Goal: Task Accomplishment & Management: Use online tool/utility

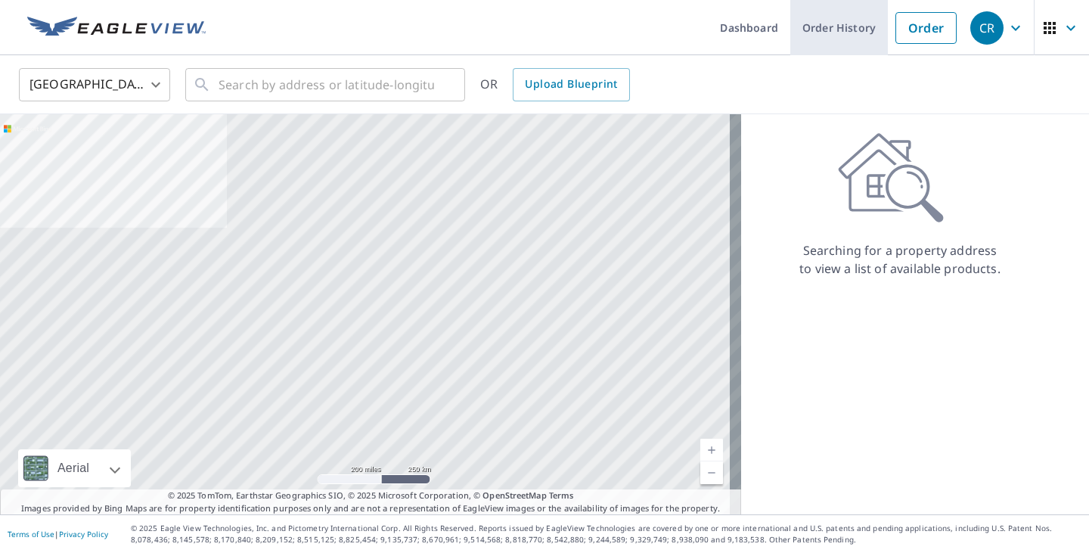
click at [824, 26] on link "Order History" at bounding box center [839, 27] width 98 height 55
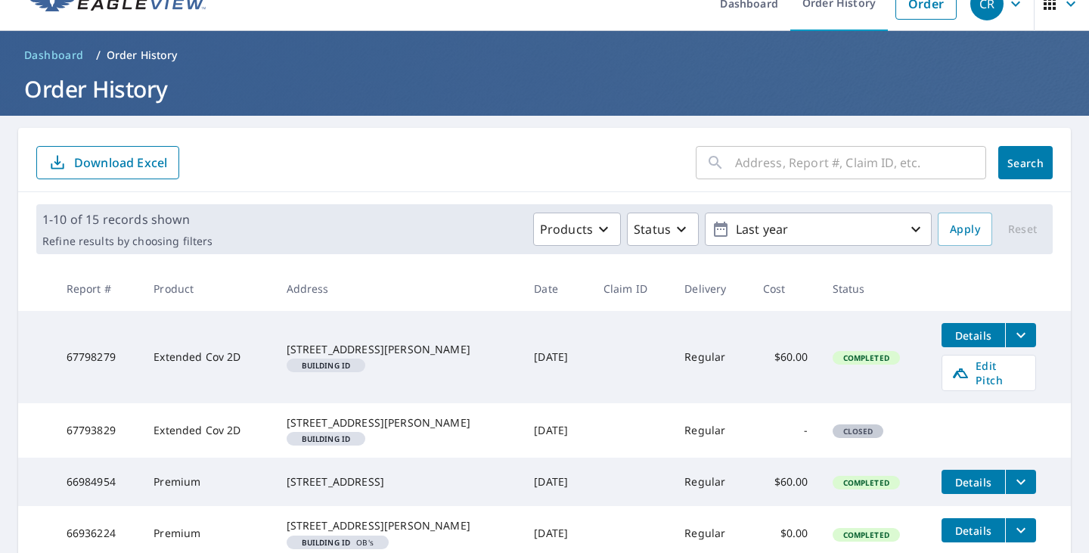
scroll to position [76, 0]
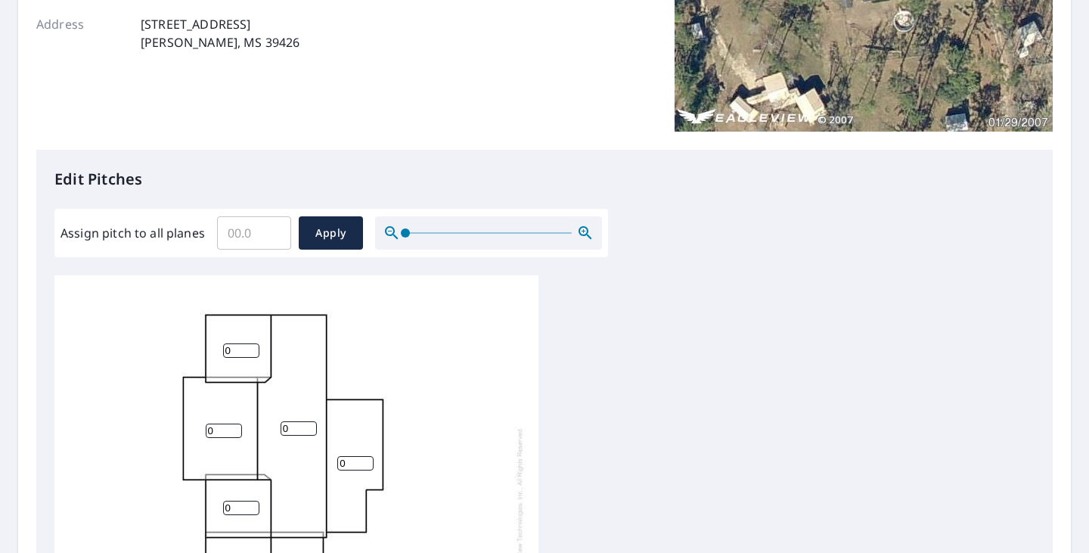
scroll to position [227, 0]
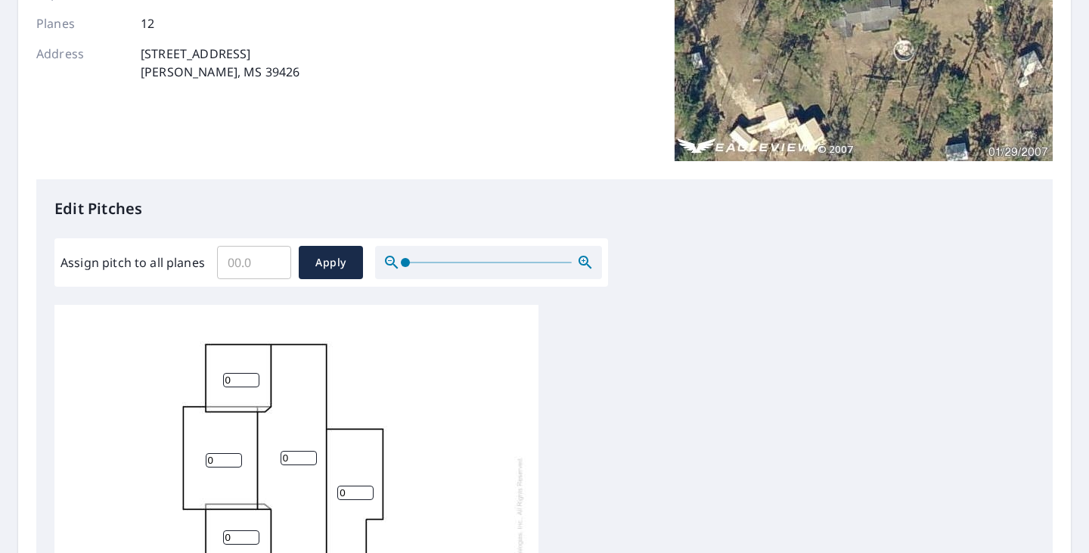
click at [241, 256] on input "Assign pitch to all planes" at bounding box center [254, 262] width 74 height 42
click at [278, 254] on input "0.1" at bounding box center [254, 262] width 74 height 42
click at [273, 256] on input "0.2" at bounding box center [254, 262] width 74 height 42
click at [273, 256] on input "0.3" at bounding box center [254, 262] width 74 height 42
click at [273, 256] on input "0.4" at bounding box center [254, 262] width 74 height 42
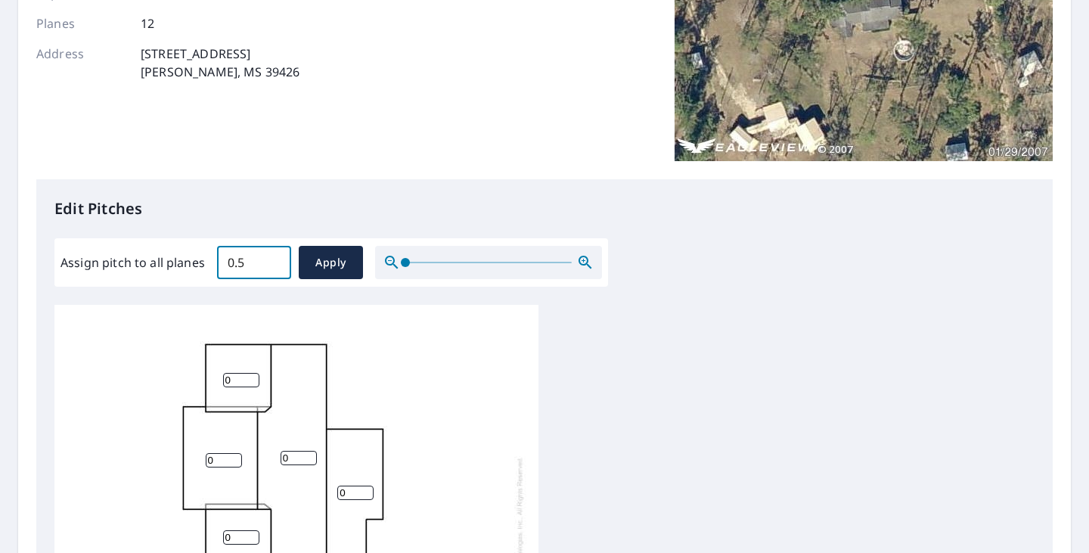
click at [273, 256] on input "0.5" at bounding box center [254, 262] width 74 height 42
click at [273, 256] on input "0.6" at bounding box center [254, 262] width 74 height 42
click at [273, 256] on input "0.7" at bounding box center [254, 262] width 74 height 42
click at [273, 256] on input "0.8" at bounding box center [254, 262] width 74 height 42
click at [273, 256] on input "5.3" at bounding box center [254, 262] width 74 height 42
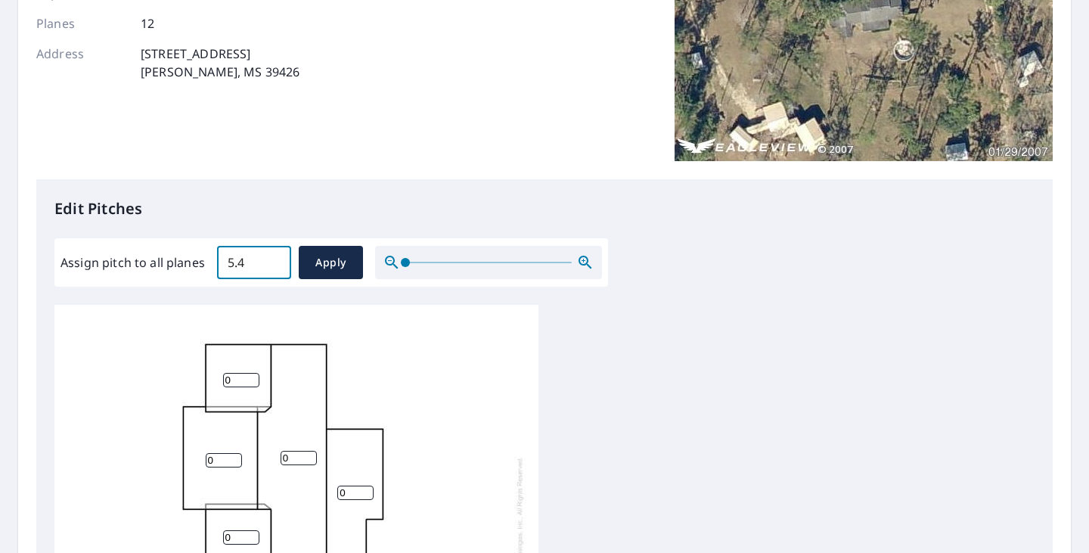
click at [273, 256] on input "5.4" at bounding box center [254, 262] width 74 height 42
click at [273, 257] on input "5.5" at bounding box center [254, 262] width 74 height 42
click at [273, 257] on input "5.6" at bounding box center [254, 262] width 74 height 42
click at [273, 257] on input "5.7" at bounding box center [254, 262] width 74 height 42
click at [273, 257] on input "5.8" at bounding box center [254, 262] width 74 height 42
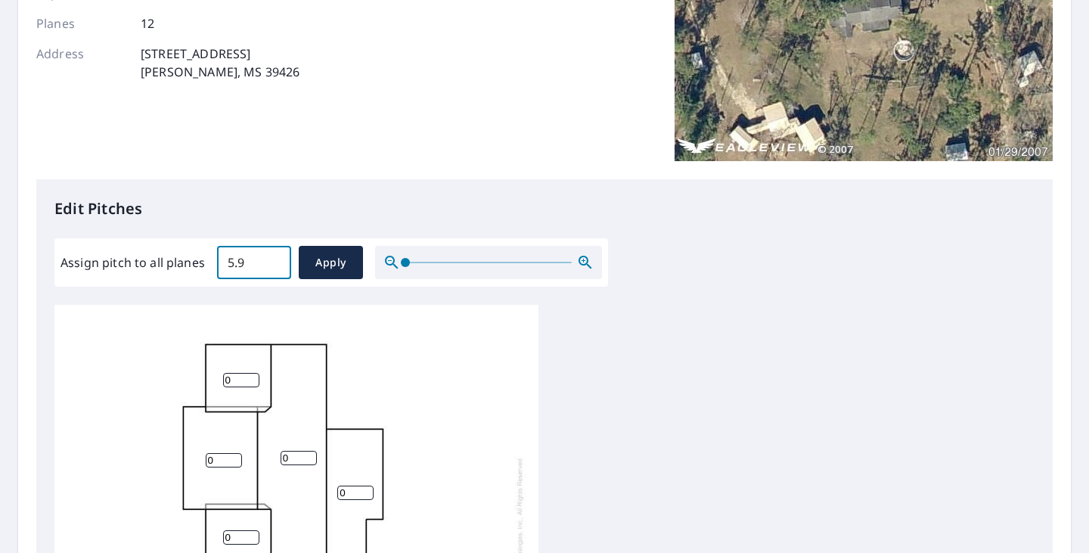
click at [273, 257] on input "5.9" at bounding box center [254, 262] width 74 height 42
type input "6"
click at [273, 257] on input "6" at bounding box center [254, 262] width 74 height 42
click at [250, 369] on input "0" at bounding box center [241, 376] width 36 height 14
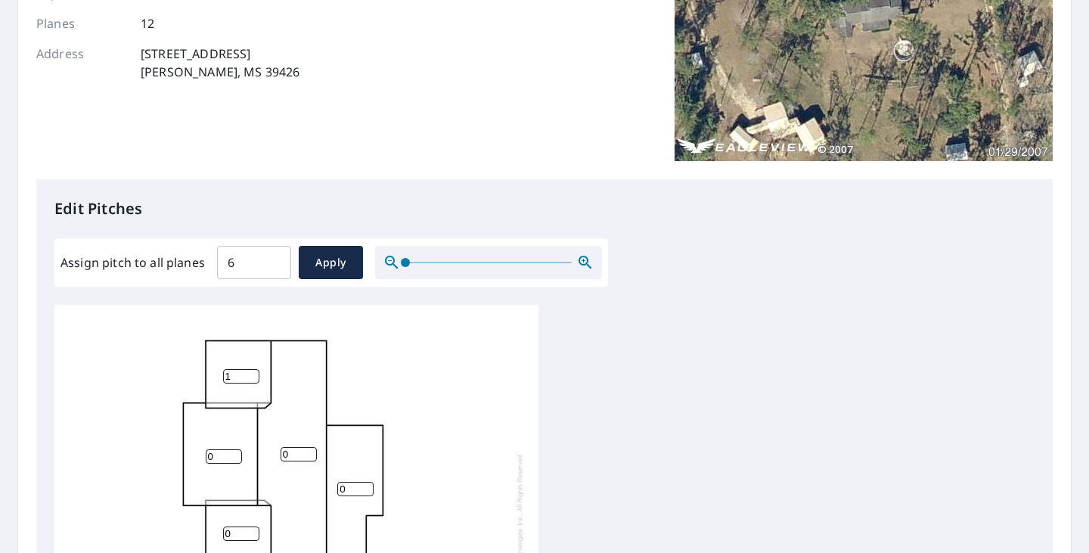
click at [252, 369] on input "1" at bounding box center [241, 376] width 36 height 14
click at [253, 369] on input "2" at bounding box center [241, 376] width 36 height 14
click at [253, 369] on input "3" at bounding box center [241, 376] width 36 height 14
click at [253, 369] on input "4" at bounding box center [241, 376] width 36 height 14
click at [253, 369] on input "5" at bounding box center [241, 376] width 36 height 14
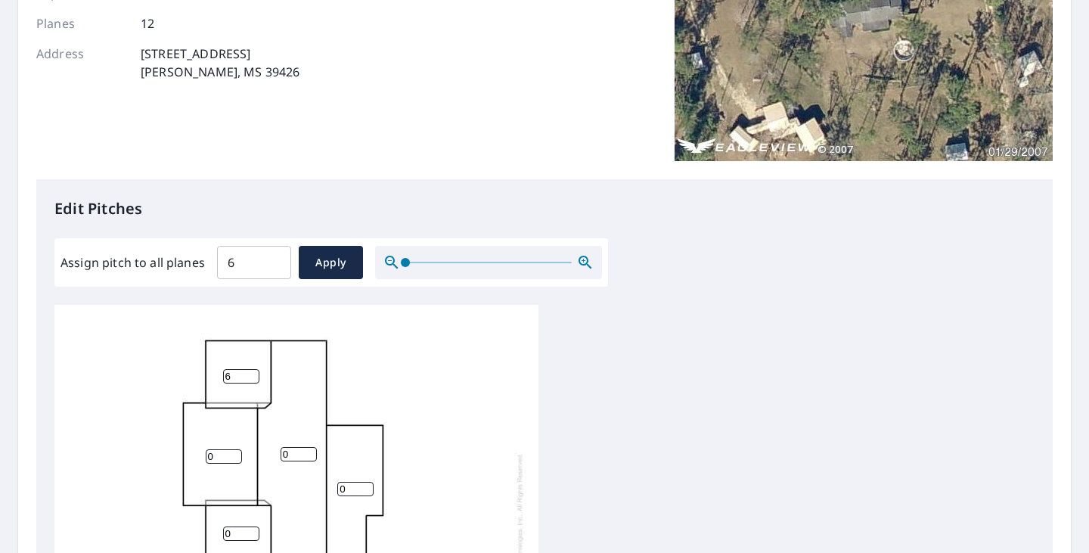
type input "6"
click at [253, 369] on input "6" at bounding box center [241, 376] width 36 height 14
click at [330, 260] on span "Apply" at bounding box center [331, 262] width 40 height 19
type input "6"
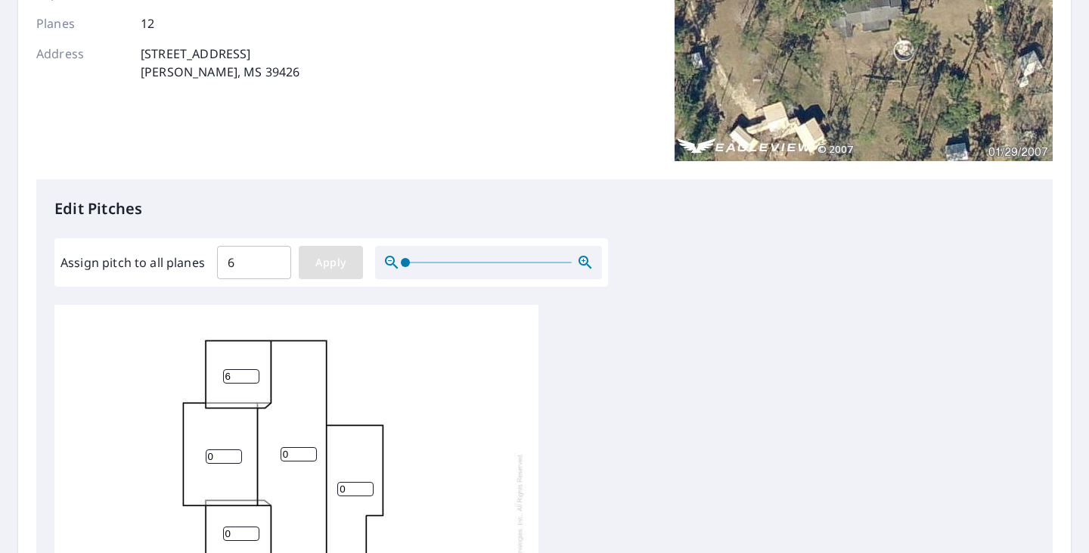
type input "6"
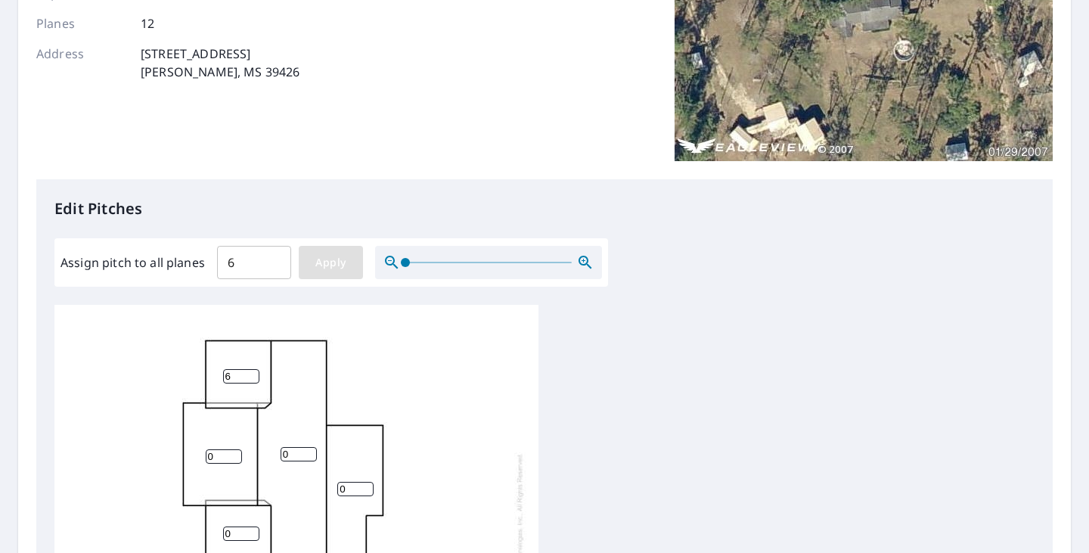
type input "6"
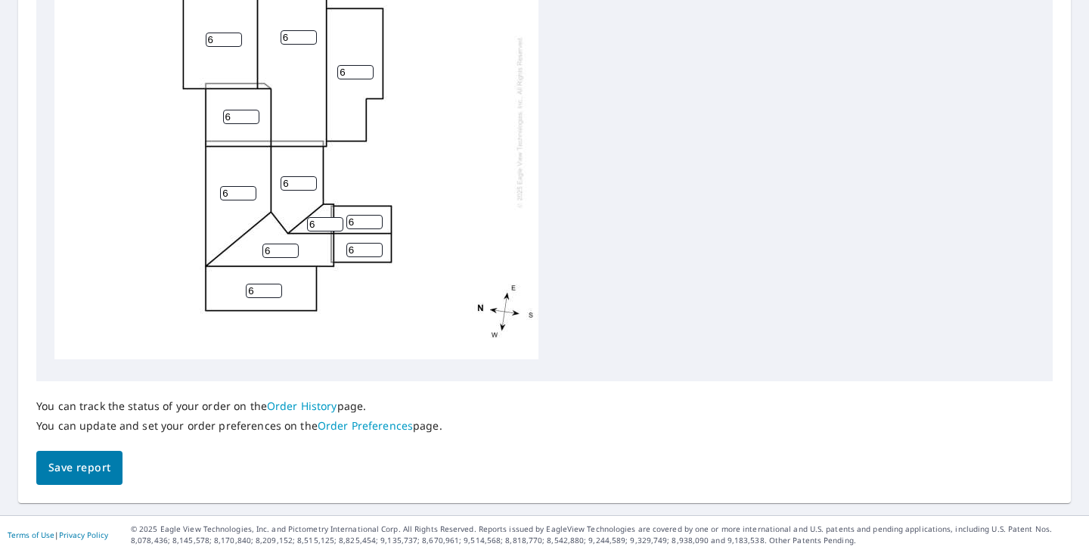
scroll to position [644, 0]
click at [95, 474] on span "Save report" at bounding box center [79, 467] width 62 height 19
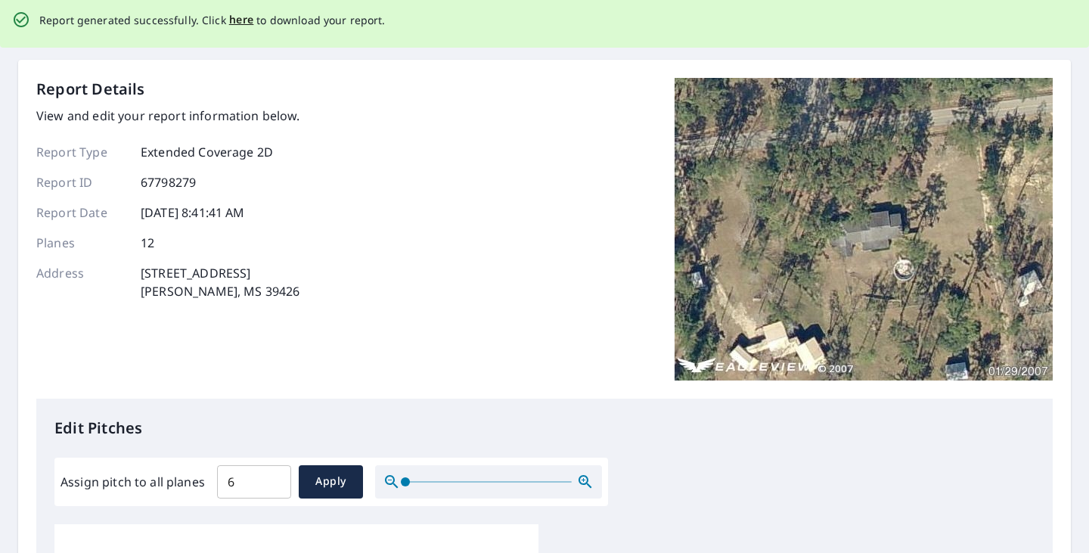
scroll to position [0, 0]
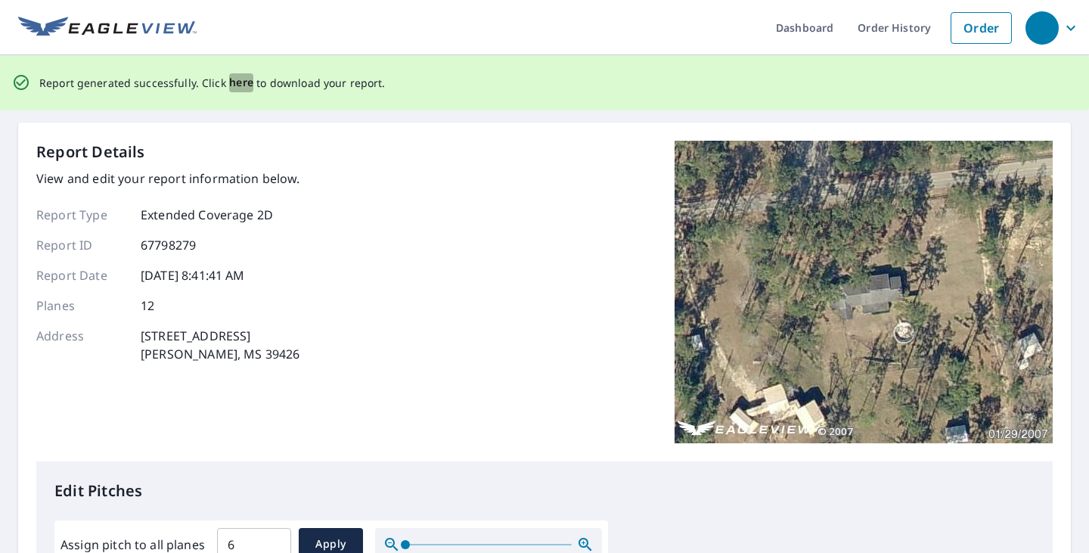
click at [233, 80] on span "here" at bounding box center [241, 82] width 25 height 19
